Goal: Information Seeking & Learning: Learn about a topic

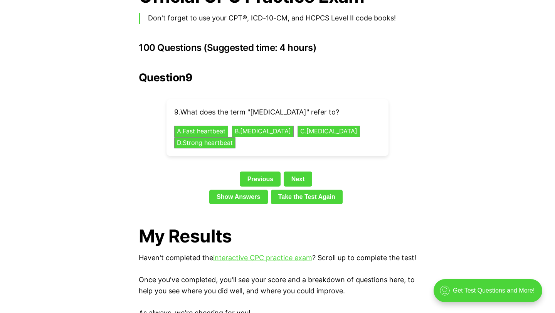
scroll to position [1686, 0]
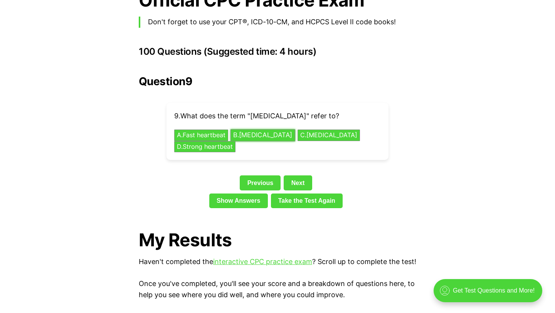
click at [251, 130] on button "B . [MEDICAL_DATA]" at bounding box center [263, 136] width 65 height 12
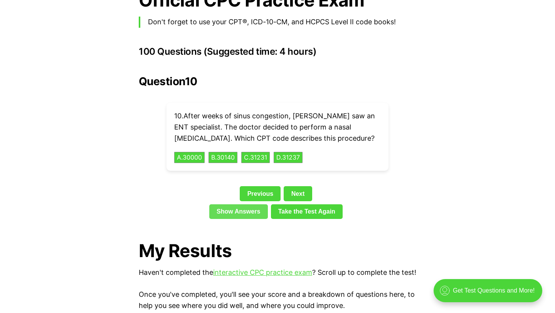
click at [221, 204] on link "Show Answers" at bounding box center [238, 211] width 59 height 15
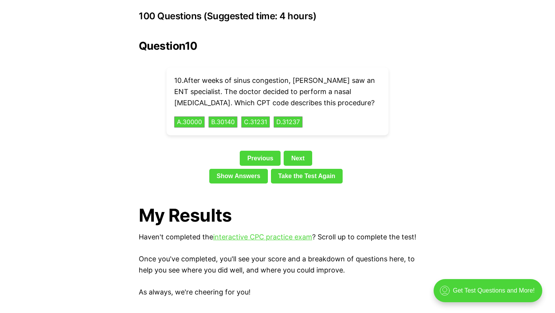
scroll to position [1725, 0]
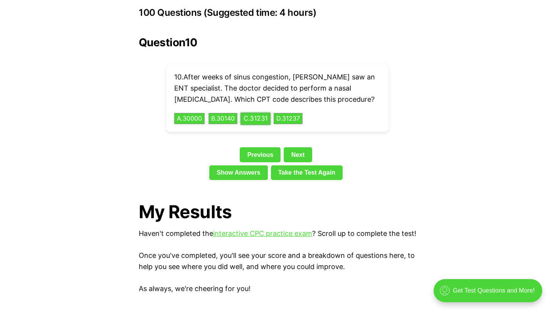
click at [261, 113] on button "C . 31231" at bounding box center [256, 119] width 30 height 12
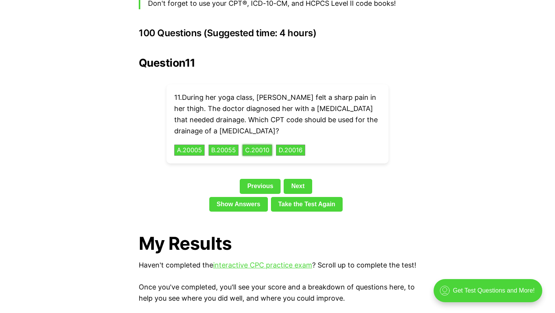
scroll to position [1700, 0]
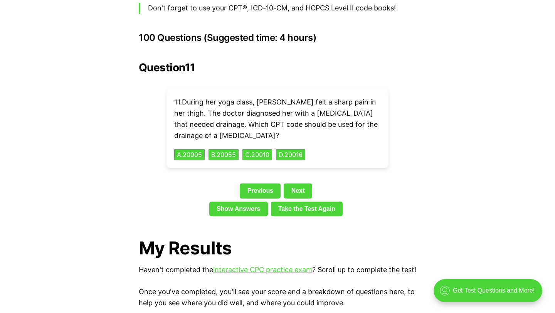
click at [323, 97] on p "11 . During her yoga class, [PERSON_NAME] felt a sharp pain in her thigh. The d…" at bounding box center [277, 119] width 207 height 44
click at [300, 184] on link "Next" at bounding box center [298, 191] width 28 height 15
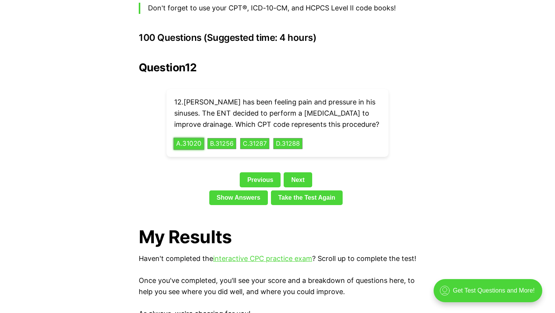
click at [189, 138] on button "A . 31020" at bounding box center [188, 144] width 31 height 12
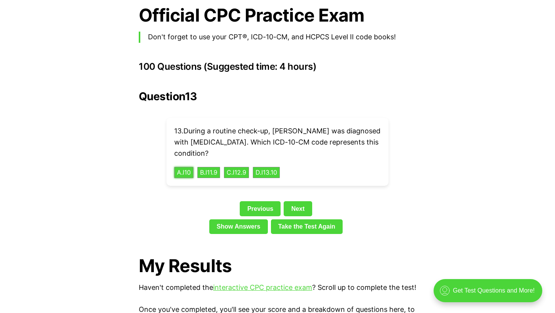
scroll to position [1669, 0]
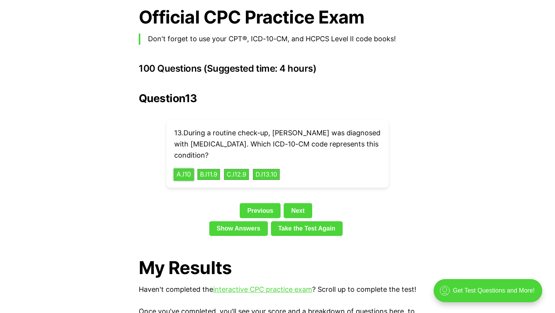
click at [182, 168] on button "A . I10" at bounding box center [184, 174] width 20 height 12
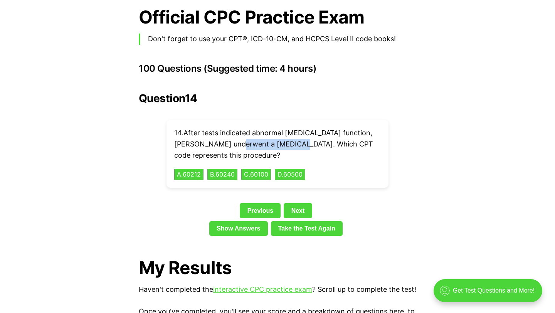
drag, startPoint x: 217, startPoint y: 135, endPoint x: 278, endPoint y: 135, distance: 60.5
click at [278, 135] on p "14 . After tests indicated abnormal [MEDICAL_DATA] function, [PERSON_NAME] unde…" at bounding box center [277, 144] width 207 height 33
copy p "[MEDICAL_DATA]"
click at [293, 168] on button "D . 60500" at bounding box center [290, 174] width 32 height 12
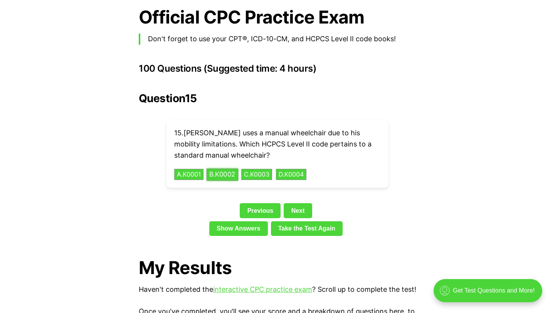
click at [223, 168] on button "B . K0002" at bounding box center [223, 174] width 32 height 12
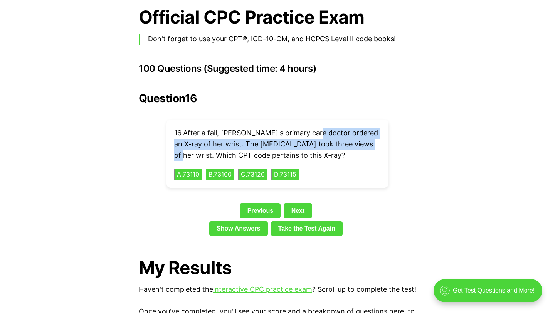
drag, startPoint x: 312, startPoint y: 120, endPoint x: 355, endPoint y: 130, distance: 43.5
click at [355, 130] on p "16 . After a fall, [PERSON_NAME]'s primary care doctor ordered an X-ray of her …" at bounding box center [277, 144] width 207 height 33
click at [301, 131] on p "16 . After a fall, [PERSON_NAME]'s primary care doctor ordered an X-ray of her …" at bounding box center [277, 144] width 207 height 33
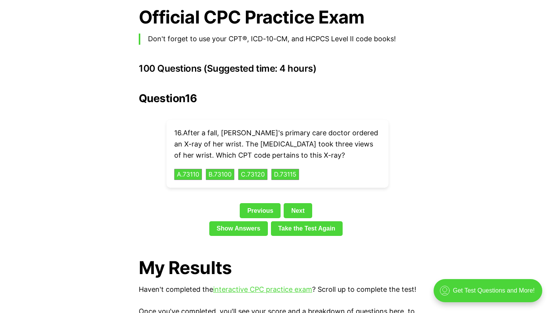
click at [208, 132] on p "16 . After a fall, [PERSON_NAME]'s primary care doctor ordered an X-ray of her …" at bounding box center [277, 144] width 207 height 33
drag, startPoint x: 205, startPoint y: 131, endPoint x: 265, endPoint y: 132, distance: 60.5
click at [265, 132] on p "16 . After a fall, [PERSON_NAME]'s primary care doctor ordered an X-ray of her …" at bounding box center [277, 144] width 207 height 33
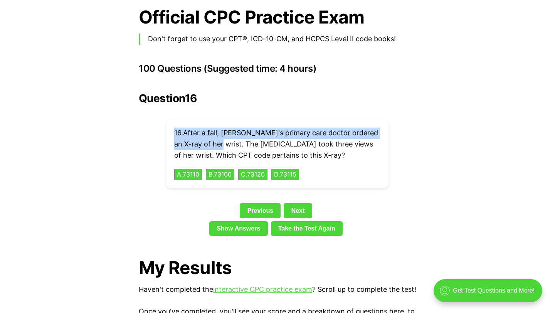
drag, startPoint x: 208, startPoint y: 134, endPoint x: 299, endPoint y: 115, distance: 92.9
click at [299, 120] on div "16 . After a fall, [PERSON_NAME]'s primary care doctor ordered an X-ray of her …" at bounding box center [278, 154] width 222 height 68
click at [281, 128] on p "16 . After a fall, [PERSON_NAME]'s primary care doctor ordered an X-ray of her …" at bounding box center [277, 144] width 207 height 33
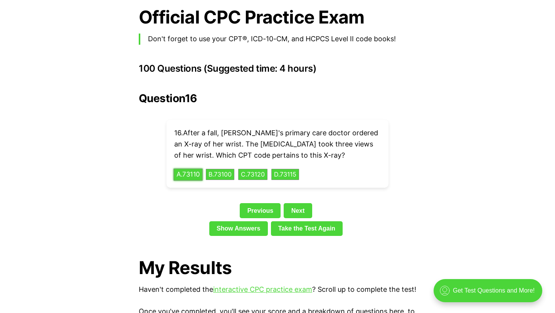
click at [190, 168] on button "A . 73110" at bounding box center [187, 174] width 29 height 12
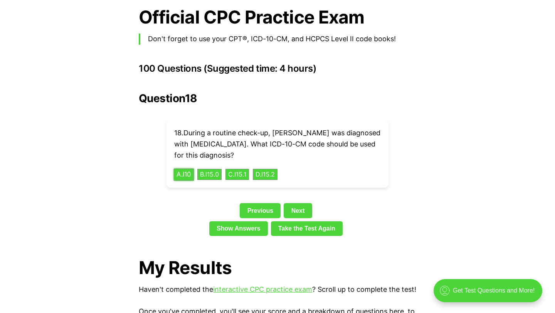
click at [182, 168] on button "A . I10" at bounding box center [184, 174] width 20 height 12
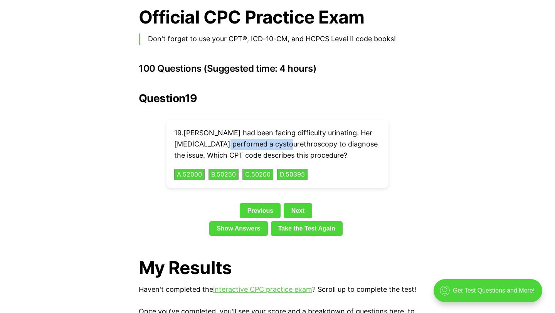
drag, startPoint x: 218, startPoint y: 133, endPoint x: 280, endPoint y: 131, distance: 61.7
click at [280, 131] on p "19 . [PERSON_NAME] had been facing difficulty urinating. Her [MEDICAL_DATA] per…" at bounding box center [277, 144] width 207 height 33
copy p "cystourethroscopy"
click at [183, 168] on button "A . 52000" at bounding box center [189, 174] width 32 height 12
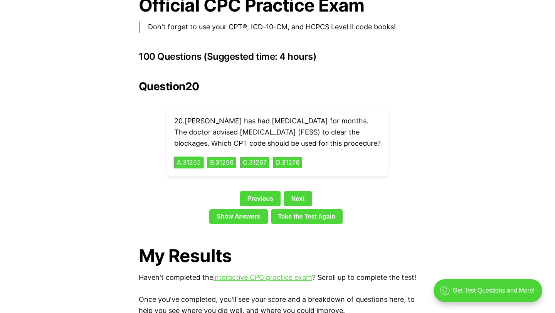
scroll to position [1681, 0]
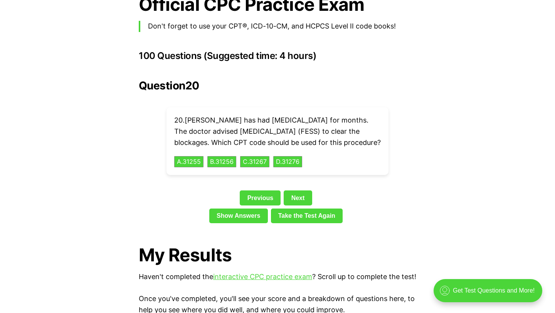
drag, startPoint x: 185, startPoint y: 106, endPoint x: 222, endPoint y: 143, distance: 52.1
click at [222, 143] on p "20 . [PERSON_NAME] has had [MEDICAL_DATA] for months. The doctor advised [MEDIC…" at bounding box center [277, 131] width 207 height 33
copy p "[PERSON_NAME] has had [MEDICAL_DATA] for months. The doctor advised [MEDICAL_DA…"
click at [196, 163] on button "A . 31255" at bounding box center [188, 162] width 31 height 12
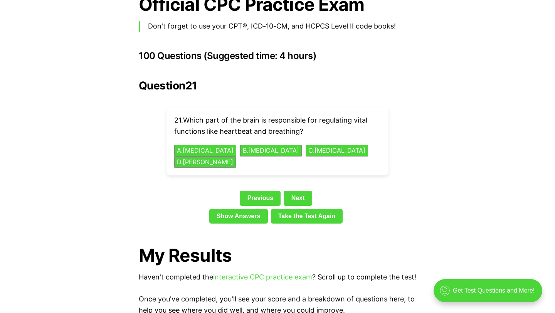
click at [255, 79] on h2 "Question 21" at bounding box center [278, 85] width 278 height 12
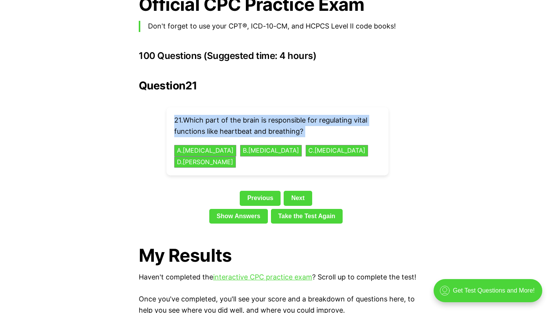
drag, startPoint x: 182, startPoint y: 101, endPoint x: 307, endPoint y: 126, distance: 127.3
click at [307, 126] on div "21 . Which part of the brain is responsible for regulating vital functions like…" at bounding box center [278, 141] width 222 height 68
copy p "21 . Which part of the brain is responsible for regulating vital functions like…"
click at [252, 145] on button "B . [MEDICAL_DATA]" at bounding box center [271, 151] width 65 height 12
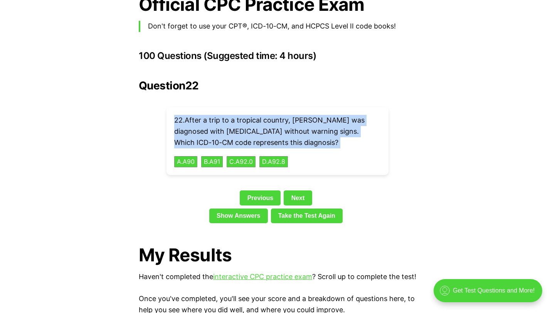
click at [144, 126] on div "Question 22 22 . After a trip to a tropical country, [PERSON_NAME] was diagnose…" at bounding box center [278, 152] width 278 height 147
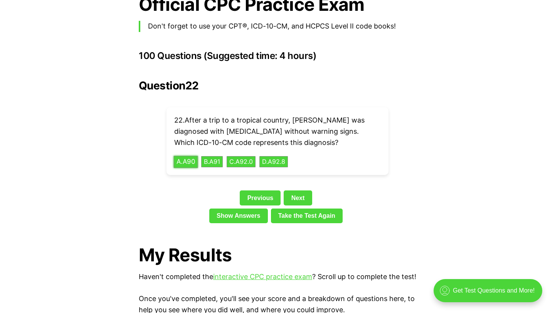
click at [191, 156] on button "A . A90" at bounding box center [186, 162] width 24 height 12
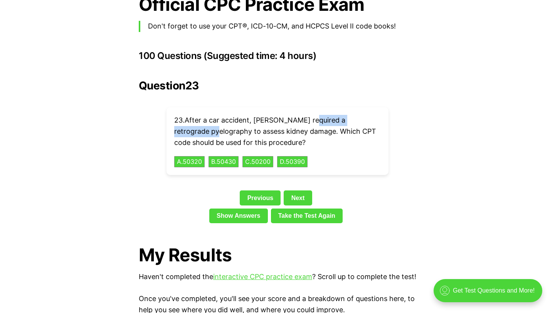
drag, startPoint x: 308, startPoint y: 110, endPoint x: 215, endPoint y: 118, distance: 93.6
click at [215, 118] on p "23 . After a car accident, [PERSON_NAME] required a retrograde pyelography to a…" at bounding box center [277, 131] width 207 height 33
copy p "retrograde pyelography"
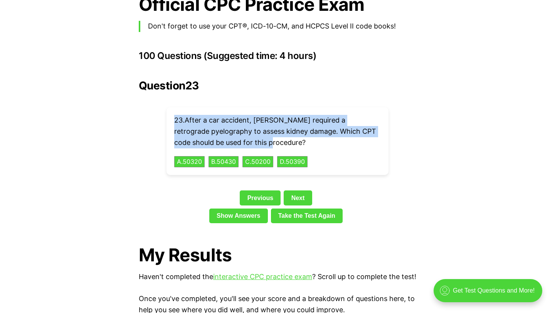
drag, startPoint x: 173, startPoint y: 98, endPoint x: 290, endPoint y: 129, distance: 121.6
click at [290, 129] on div "23 . After a car accident, [PERSON_NAME] required a retrograde pyelography to a…" at bounding box center [278, 141] width 222 height 68
copy p "23 . After a car accident, [PERSON_NAME] required a retrograde pyelography to a…"
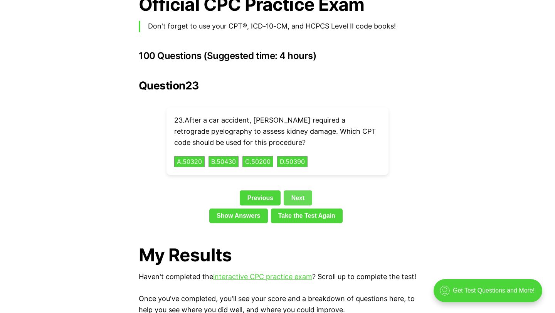
click at [296, 190] on link "Next" at bounding box center [298, 197] width 28 height 15
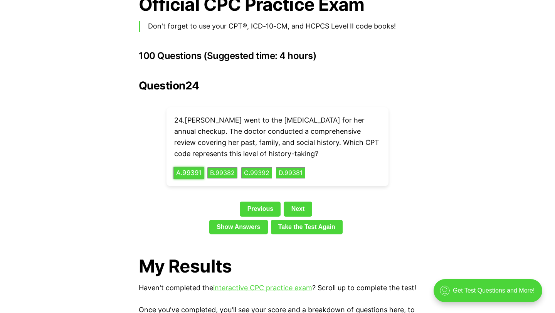
click at [200, 167] on button "A . 99391" at bounding box center [188, 173] width 31 height 12
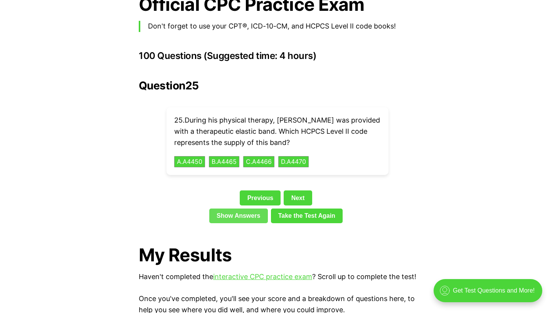
click at [236, 209] on link "Show Answers" at bounding box center [238, 216] width 59 height 15
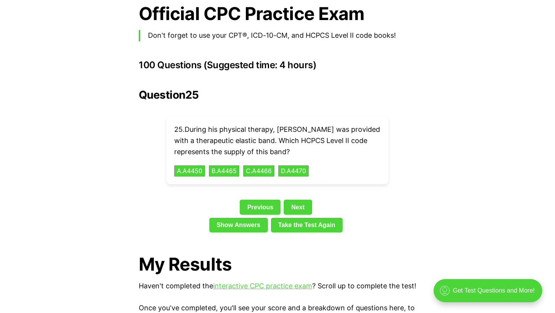
scroll to position [1673, 0]
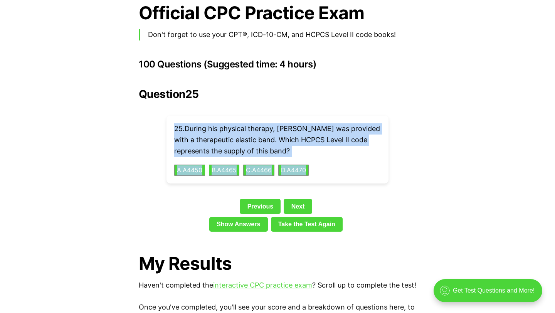
drag, startPoint x: 166, startPoint y: 107, endPoint x: 328, endPoint y: 166, distance: 172.2
click at [328, 166] on div "25 . During his physical therapy, [PERSON_NAME] was provided with a therapeutic…" at bounding box center [278, 150] width 222 height 68
copy div "25 . During his physical therapy, [PERSON_NAME] was provided with a therapeutic…"
click at [225, 164] on button "B . A4465" at bounding box center [224, 170] width 32 height 12
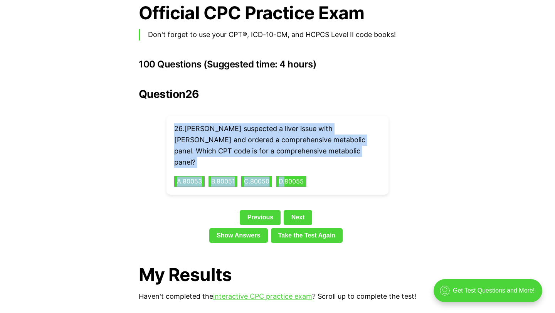
click at [168, 210] on div "Previous Next" at bounding box center [278, 219] width 278 height 18
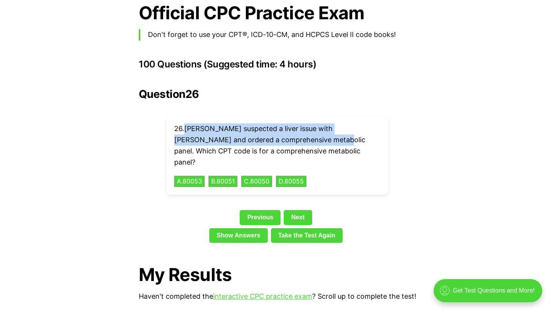
drag, startPoint x: 185, startPoint y: 118, endPoint x: 288, endPoint y: 130, distance: 104.0
click at [288, 130] on p "26 . [PERSON_NAME] suspected a liver issue with [PERSON_NAME] and ordered a com…" at bounding box center [277, 145] width 207 height 44
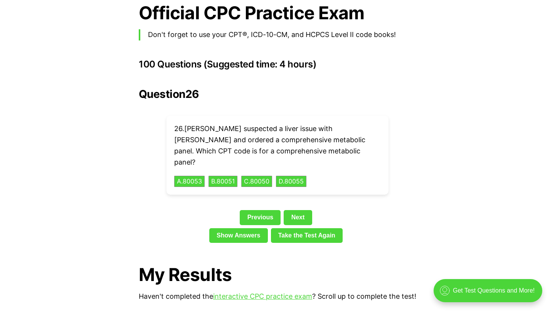
click at [215, 93] on div "Question 26 26 . [PERSON_NAME] suspected a liver issue with [PERSON_NAME] and o…" at bounding box center [278, 167] width 278 height 158
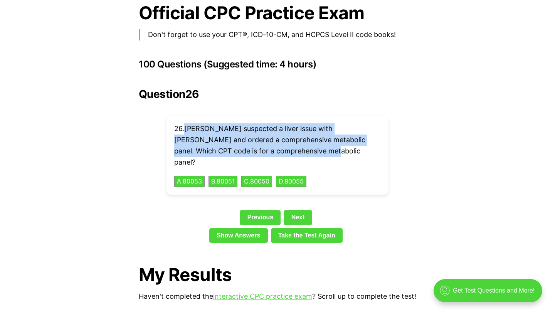
drag, startPoint x: 184, startPoint y: 114, endPoint x: 283, endPoint y: 140, distance: 102.7
click at [283, 140] on p "26 . [PERSON_NAME] suspected a liver issue with [PERSON_NAME] and ordered a com…" at bounding box center [277, 145] width 207 height 44
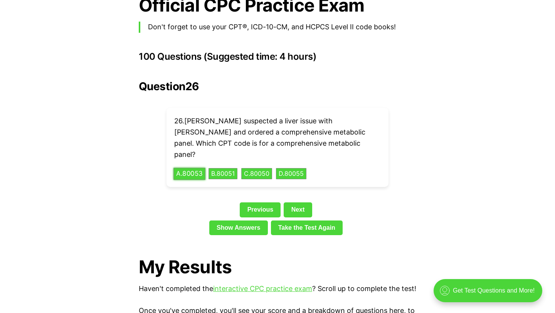
click at [200, 168] on button "A . 80053" at bounding box center [189, 174] width 32 height 12
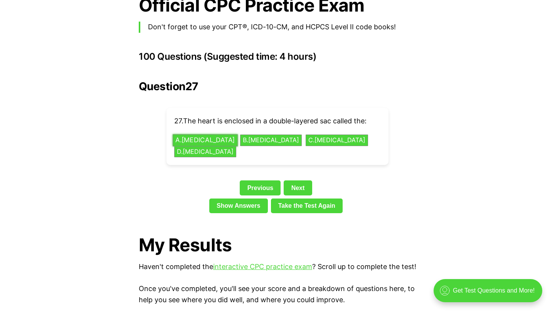
click at [203, 135] on button "A . [MEDICAL_DATA]" at bounding box center [205, 141] width 65 height 12
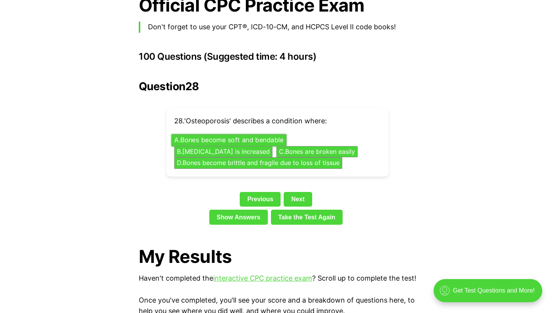
click at [203, 135] on button "A . Bones become soft and bendable" at bounding box center [229, 141] width 115 height 12
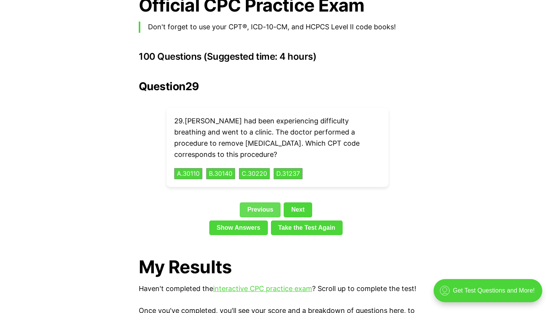
click at [270, 202] on link "Previous" at bounding box center [260, 209] width 41 height 15
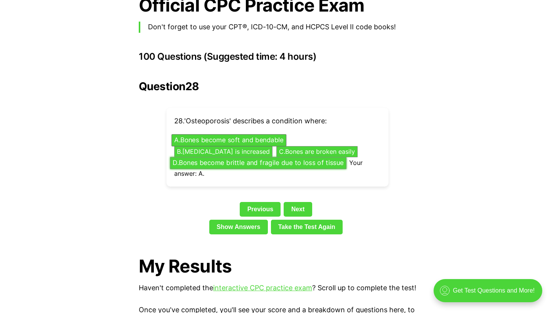
click at [241, 157] on button "D . Bones become brittle and fragile due to loss of tissue" at bounding box center [258, 163] width 177 height 12
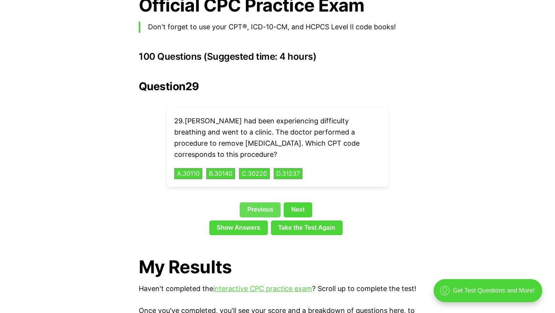
click at [260, 202] on link "Previous" at bounding box center [260, 209] width 41 height 15
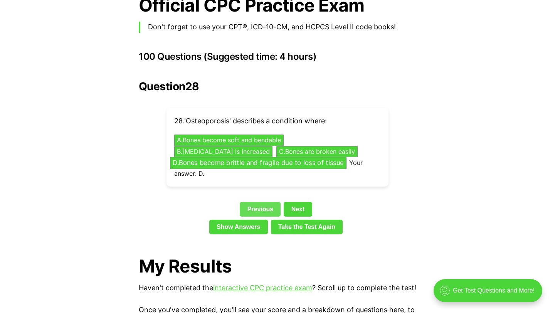
click at [261, 202] on link "Previous" at bounding box center [260, 209] width 41 height 15
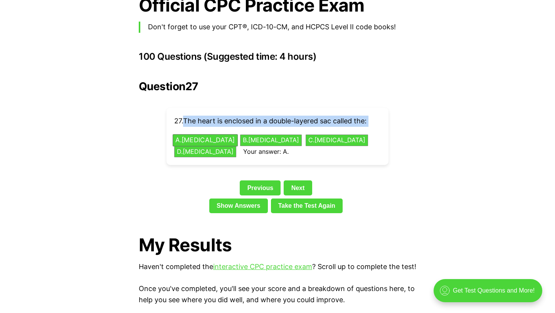
drag, startPoint x: 185, startPoint y: 103, endPoint x: 377, endPoint y: 115, distance: 192.7
click at [377, 115] on div "27 . The heart is enclosed in a double-layered sac called the: A . [MEDICAL_DAT…" at bounding box center [278, 136] width 222 height 57
copy p "The heart is enclosed in a double-layered sac called the:"
click at [308, 180] on link "Next" at bounding box center [298, 187] width 28 height 15
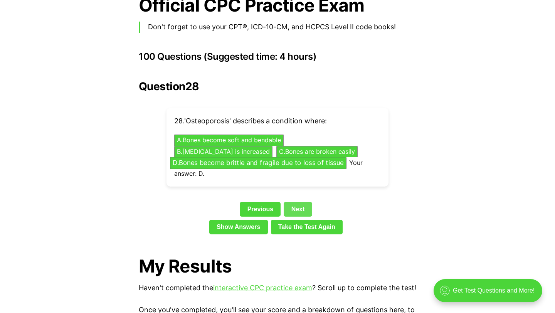
click at [303, 202] on link "Next" at bounding box center [298, 209] width 28 height 15
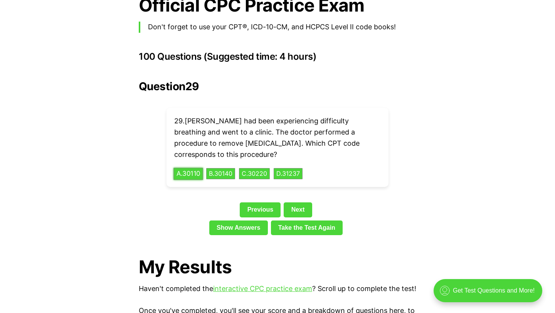
click at [183, 168] on button "A . 30110" at bounding box center [188, 174] width 30 height 12
